Goal: Transaction & Acquisition: Download file/media

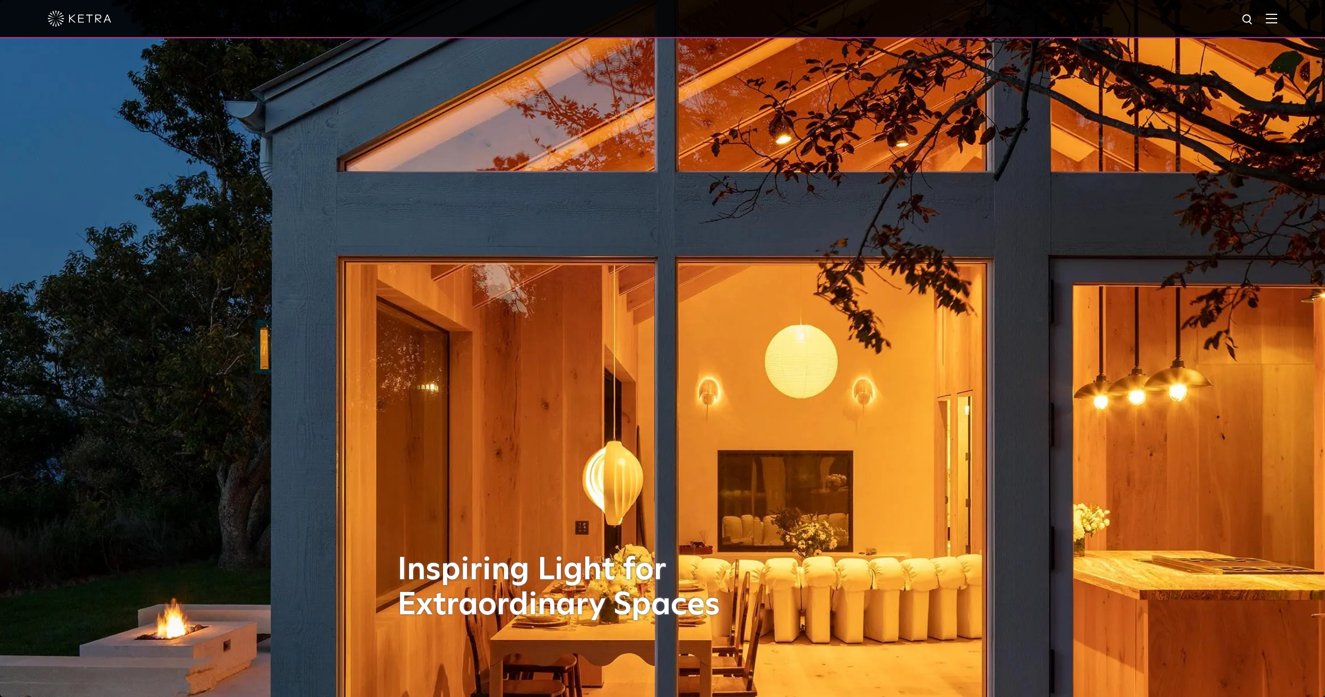
click at [1262, 20] on div at bounding box center [662, 18] width 1229 height 37
click at [1254, 19] on img at bounding box center [1247, 19] width 13 height 13
click at [1127, 24] on input "text" at bounding box center [1146, 20] width 136 height 24
type input "ls0"
click at [1214, 12] on button "Search" at bounding box center [1222, 20] width 16 height 16
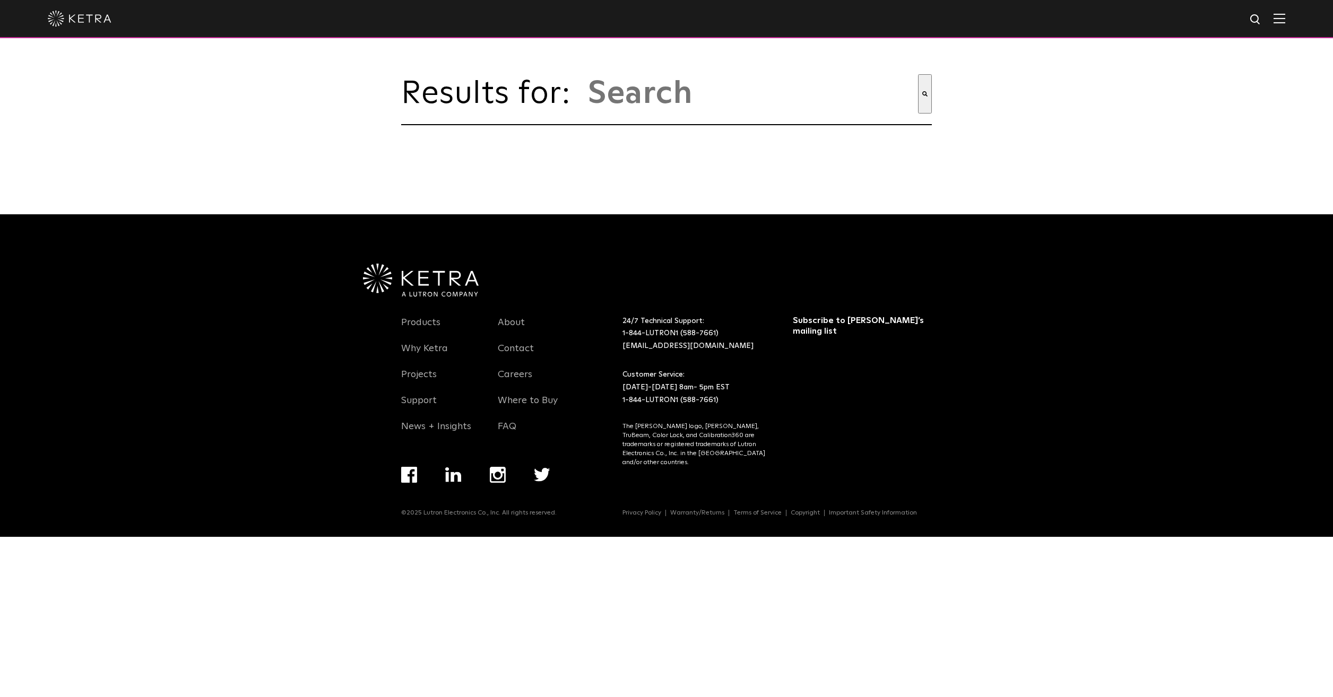
type input "ls0"
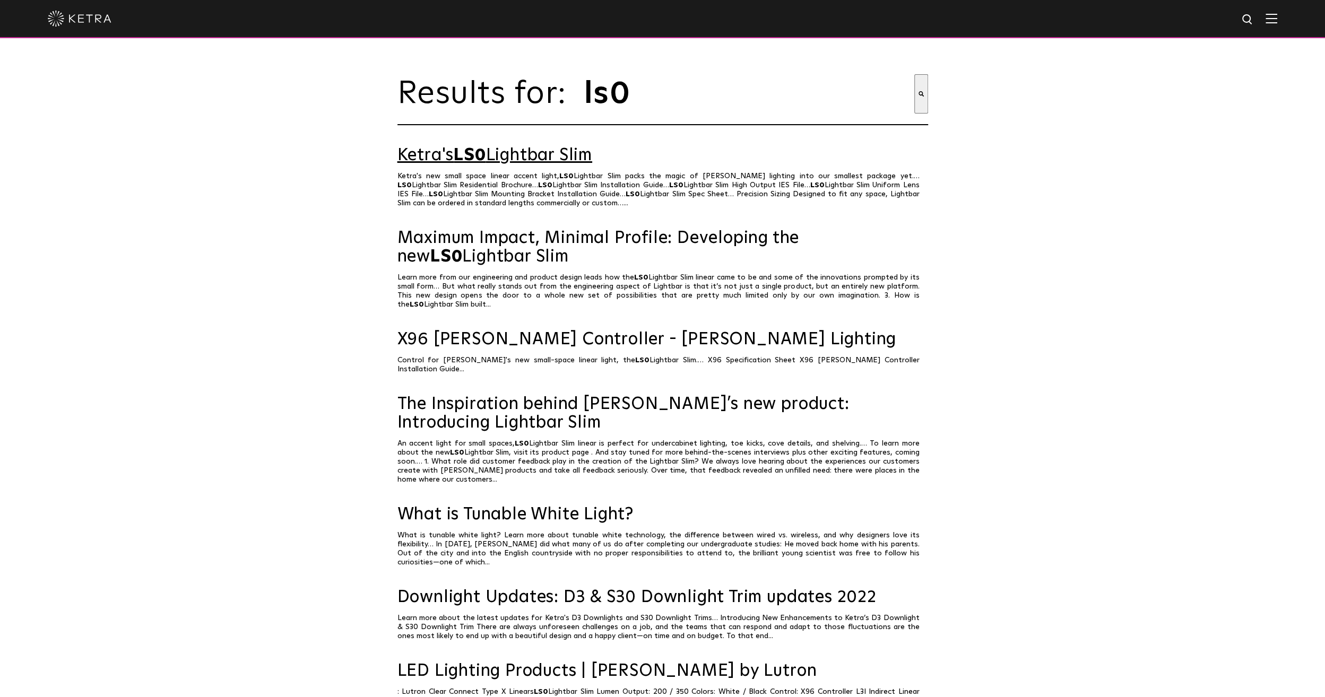
click at [583, 165] on link "Ketra's LS0 Lightbar Slim" at bounding box center [662, 155] width 531 height 19
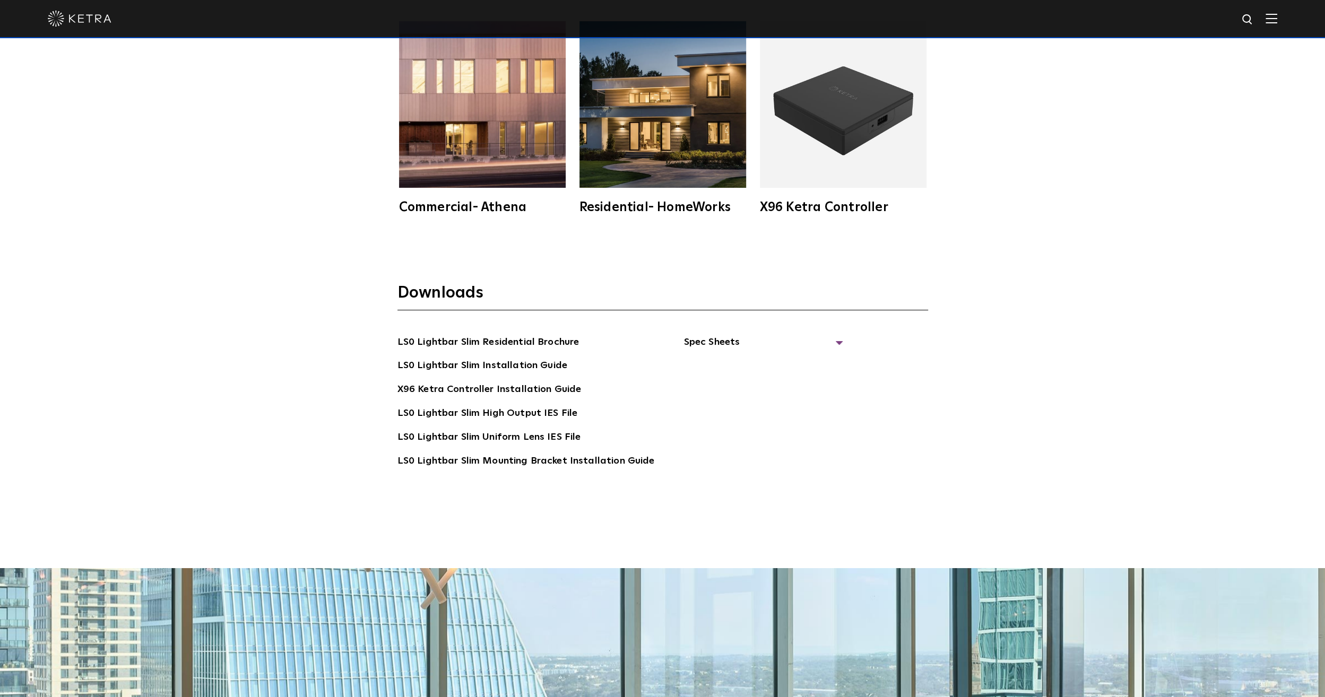
scroll to position [2653, 0]
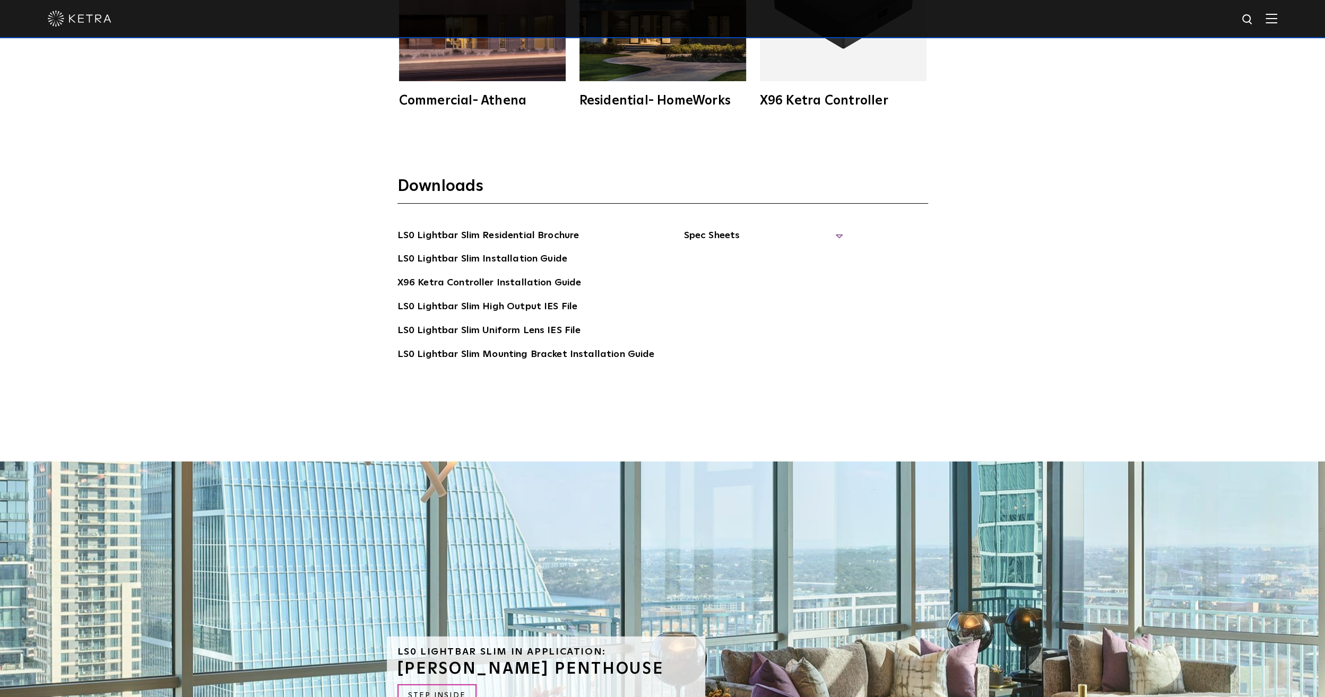
click at [712, 239] on span "Spec Sheets" at bounding box center [762, 239] width 159 height 23
click at [767, 258] on link "LS0 Lightbar Slim Spec Sheet" at bounding box center [765, 259] width 136 height 17
